Goal: Information Seeking & Learning: Find specific fact

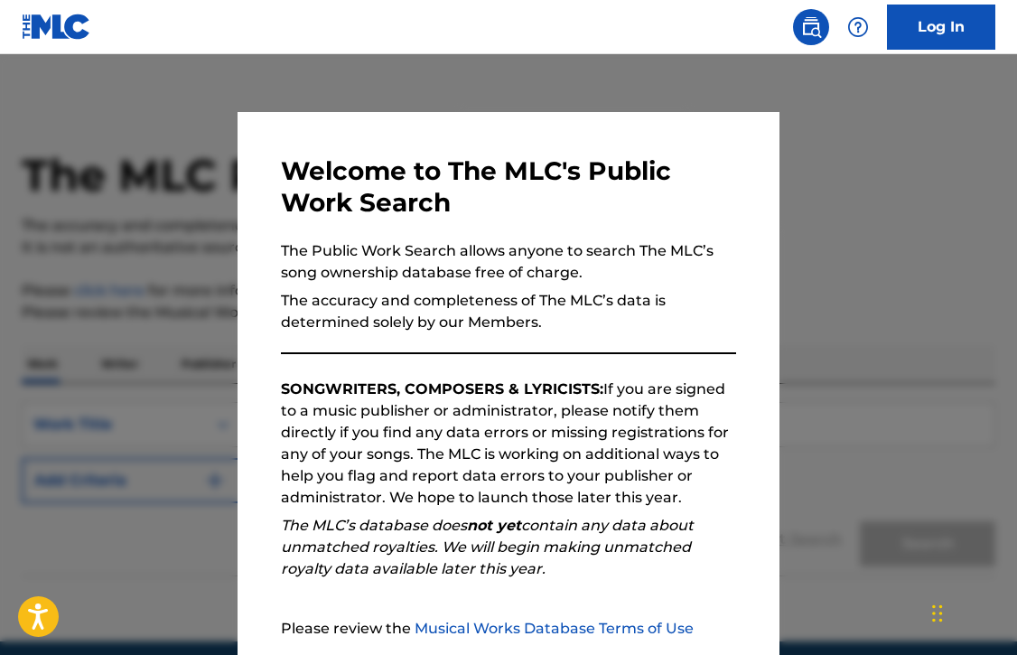
scroll to position [172, 0]
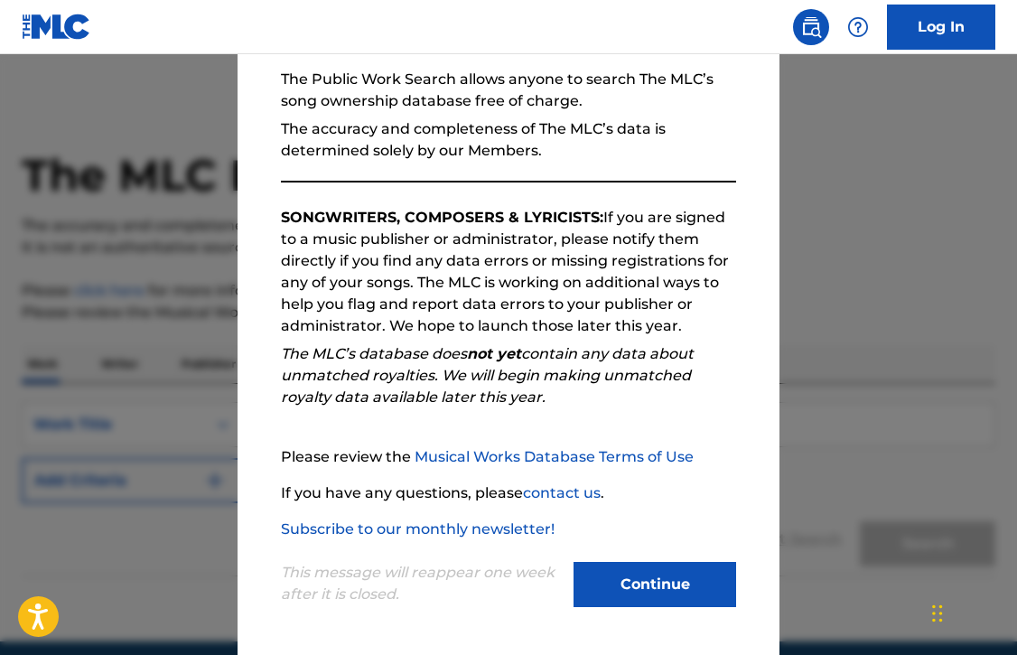
click at [657, 582] on button "Continue" at bounding box center [655, 584] width 163 height 45
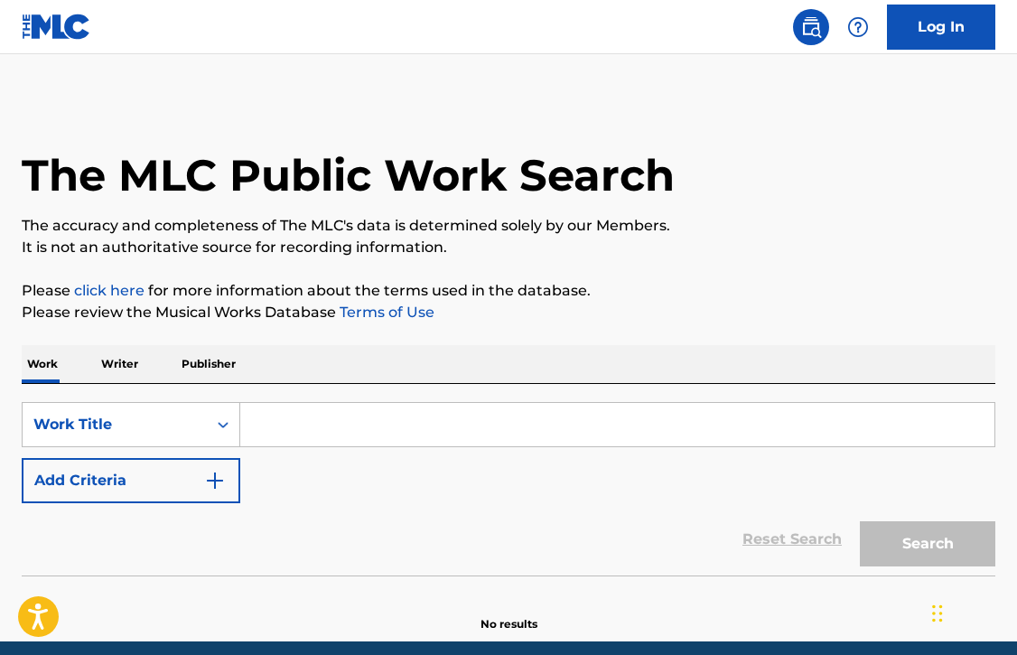
click at [388, 418] on input "Search Form" at bounding box center [617, 424] width 754 height 43
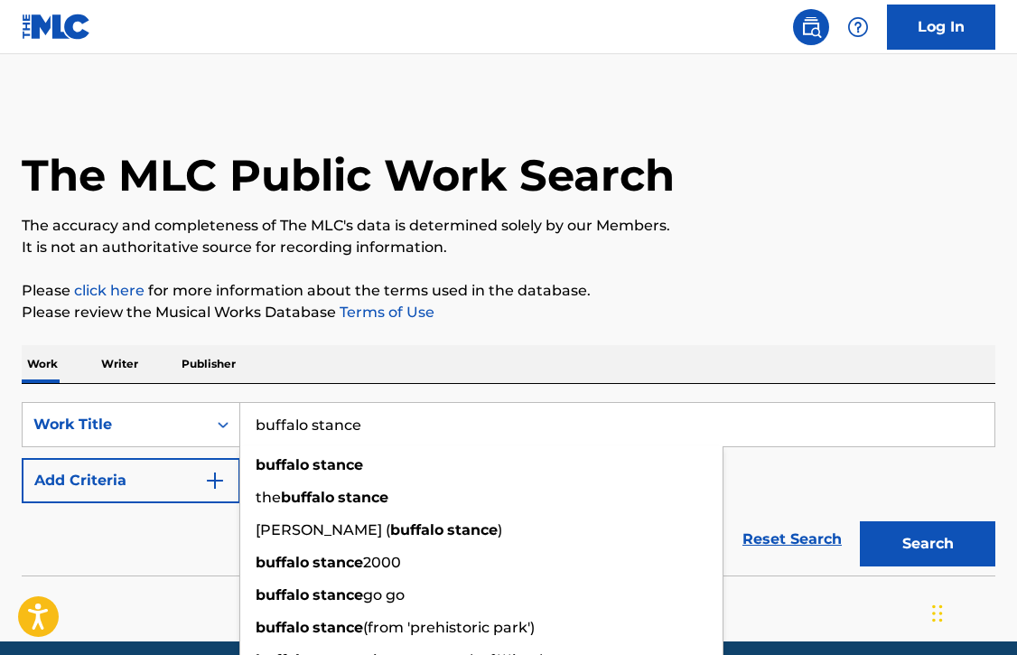
type input "buffalo stance"
click at [860, 521] on button "Search" at bounding box center [928, 543] width 136 height 45
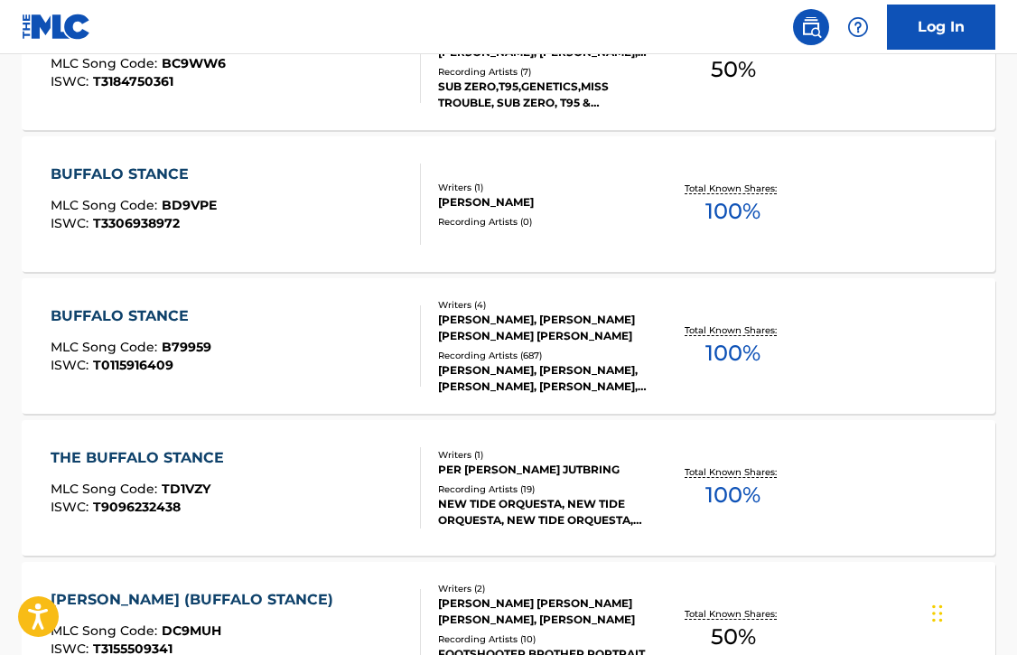
scroll to position [909, 0]
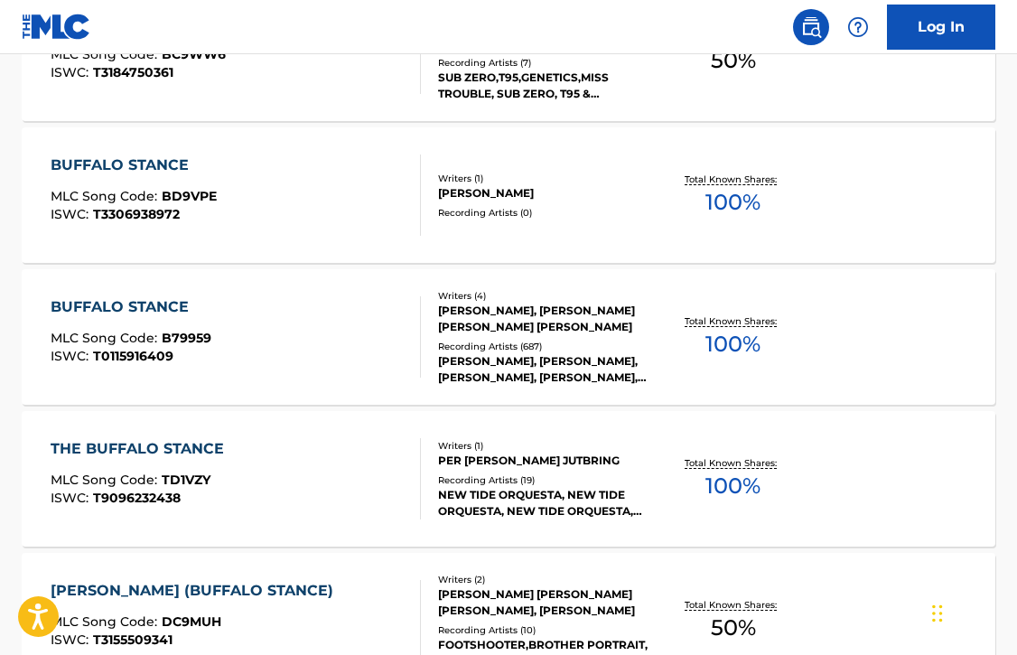
click at [147, 298] on div "BUFFALO STANCE" at bounding box center [131, 307] width 161 height 22
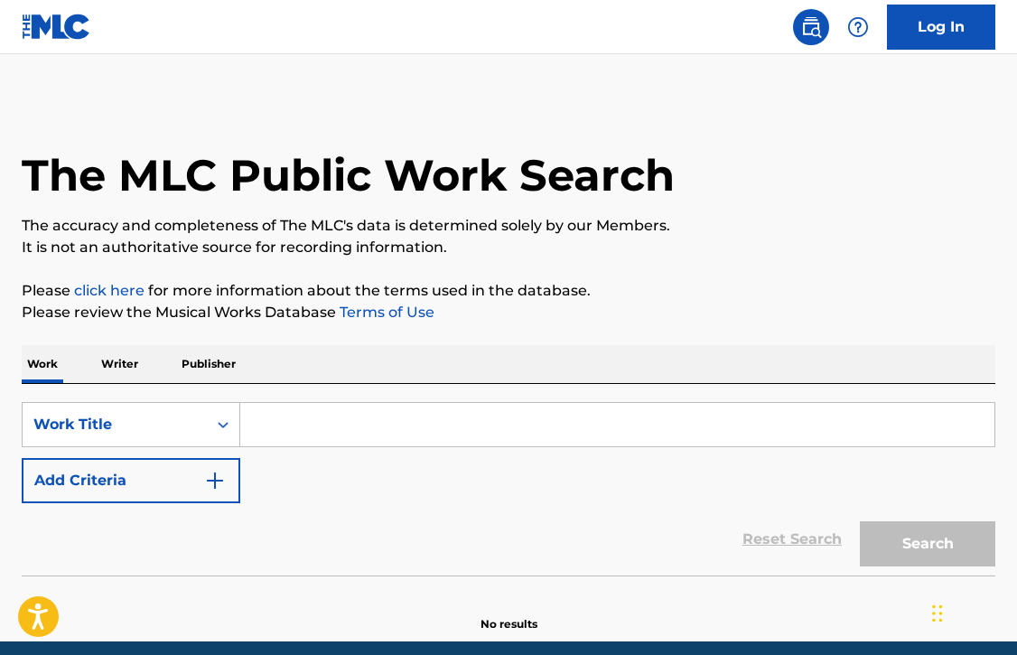
click at [264, 420] on input "Search Form" at bounding box center [617, 424] width 754 height 43
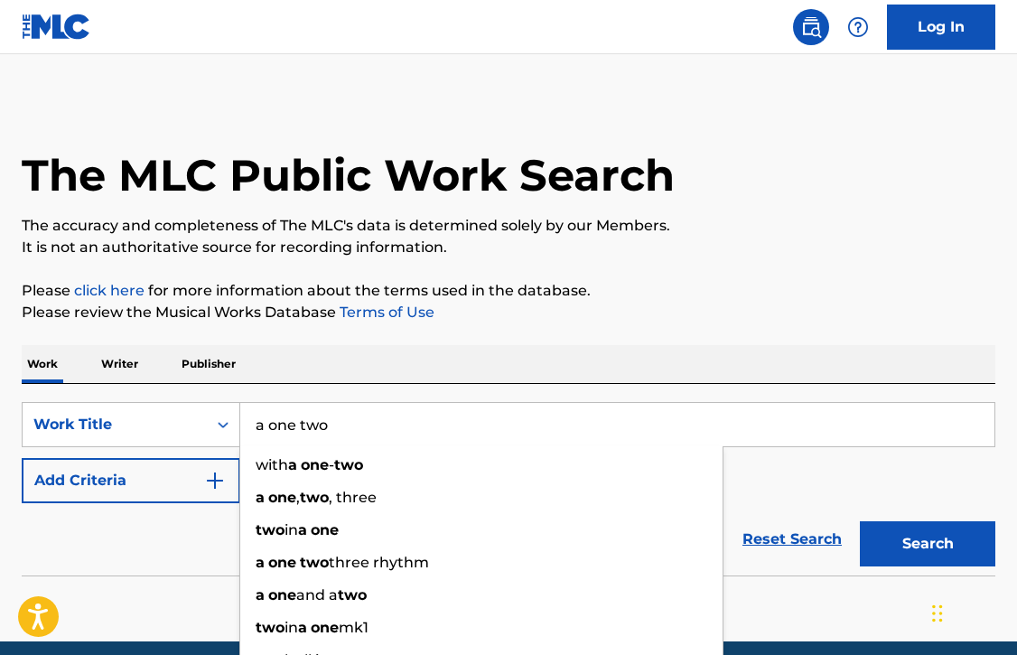
type input "a one two"
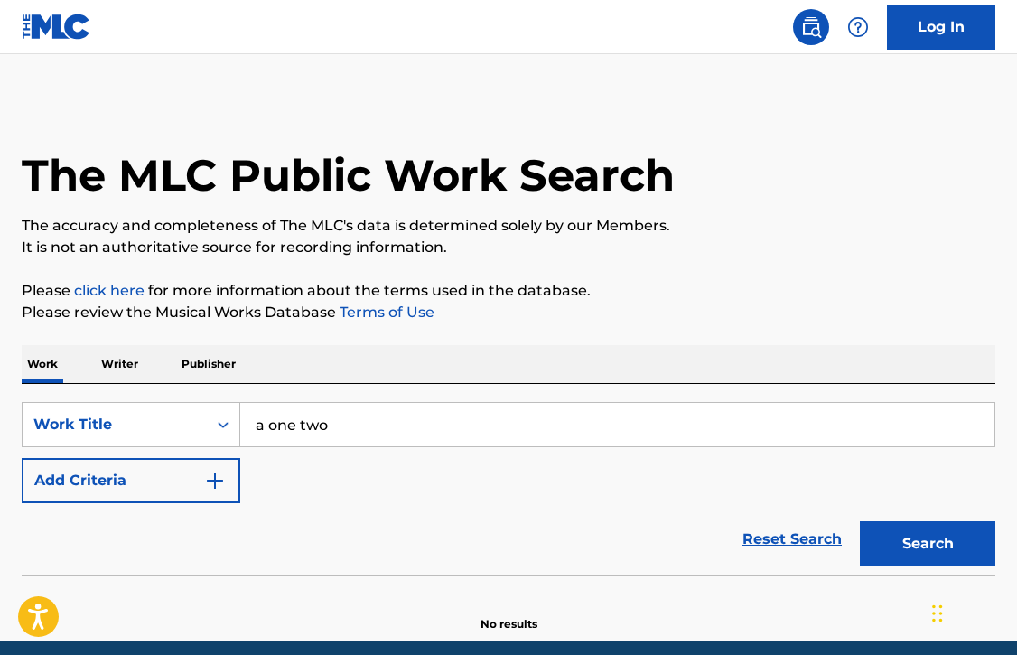
click at [95, 483] on button "Add Criteria" at bounding box center [131, 480] width 219 height 45
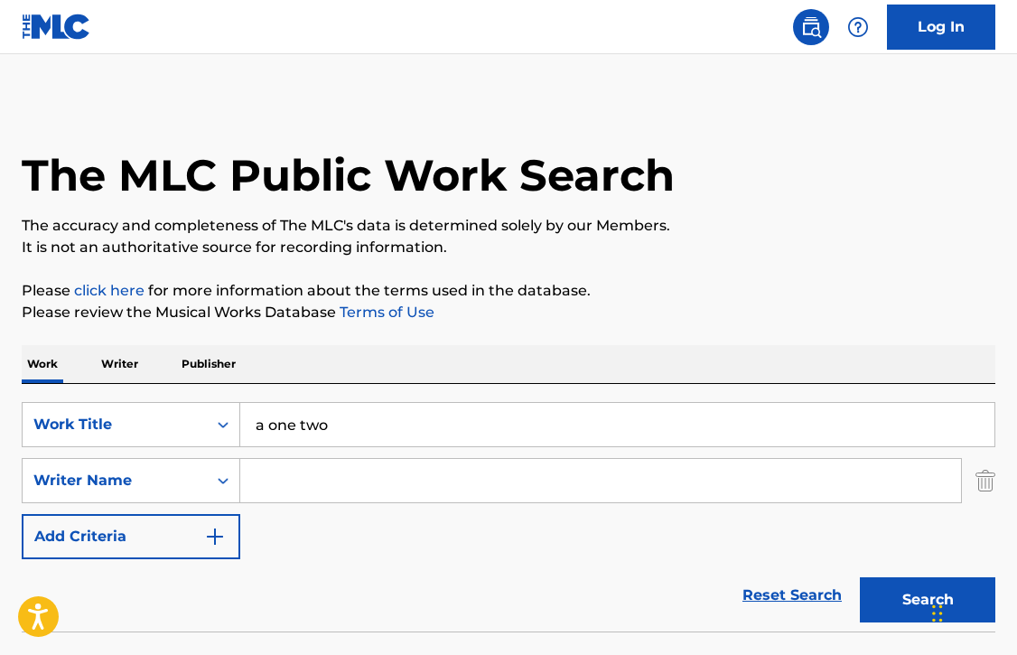
click at [281, 481] on input "Search Form" at bounding box center [600, 480] width 721 height 43
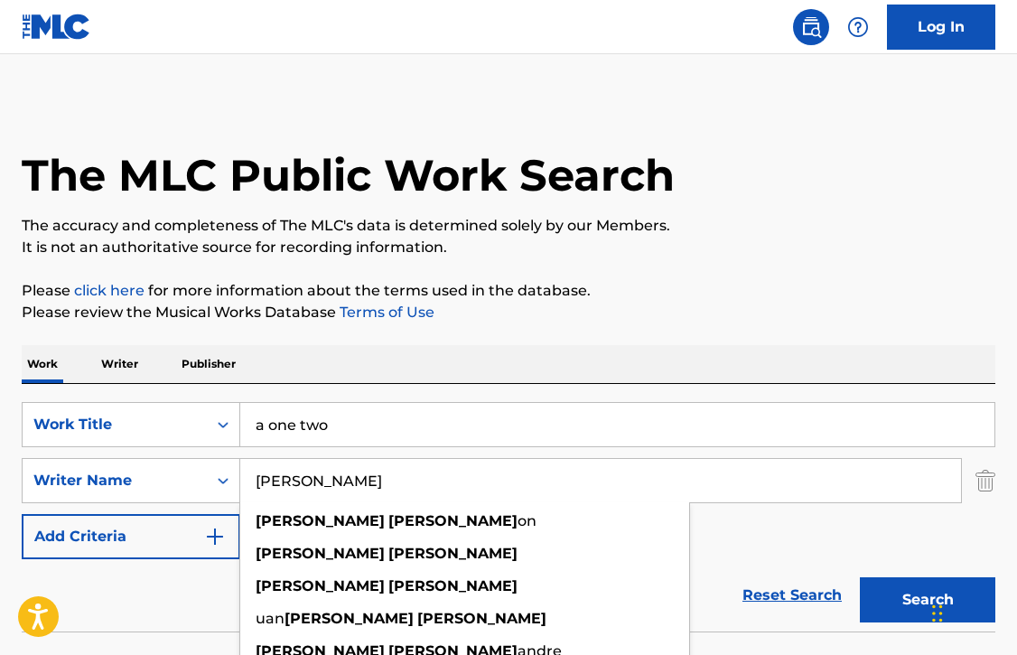
type input "marlon williams"
click at [860, 577] on button "Search" at bounding box center [928, 599] width 136 height 45
